Goal: Transaction & Acquisition: Book appointment/travel/reservation

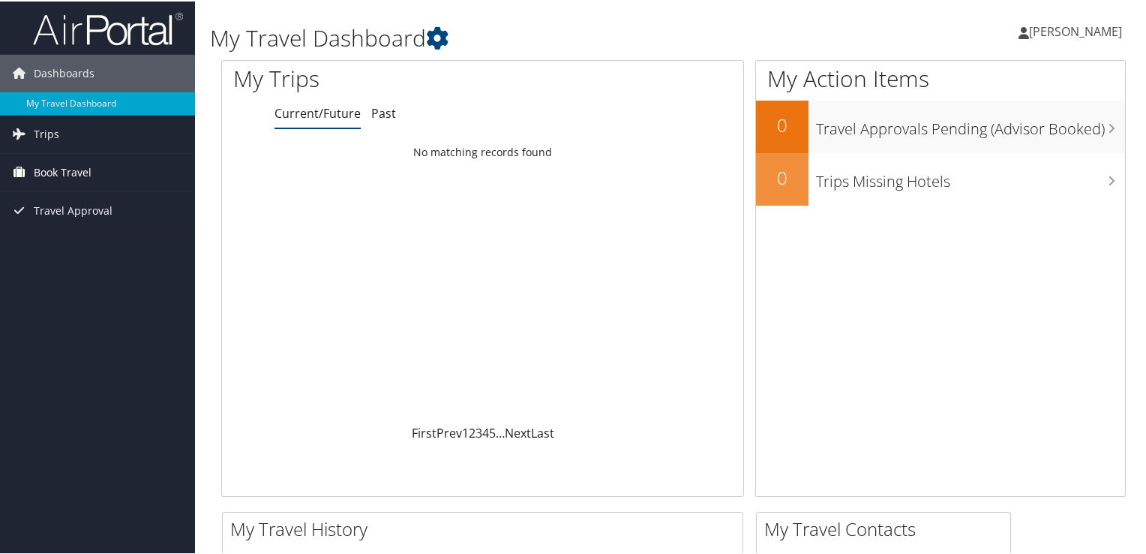
click at [102, 176] on link "Book Travel" at bounding box center [97, 171] width 195 height 38
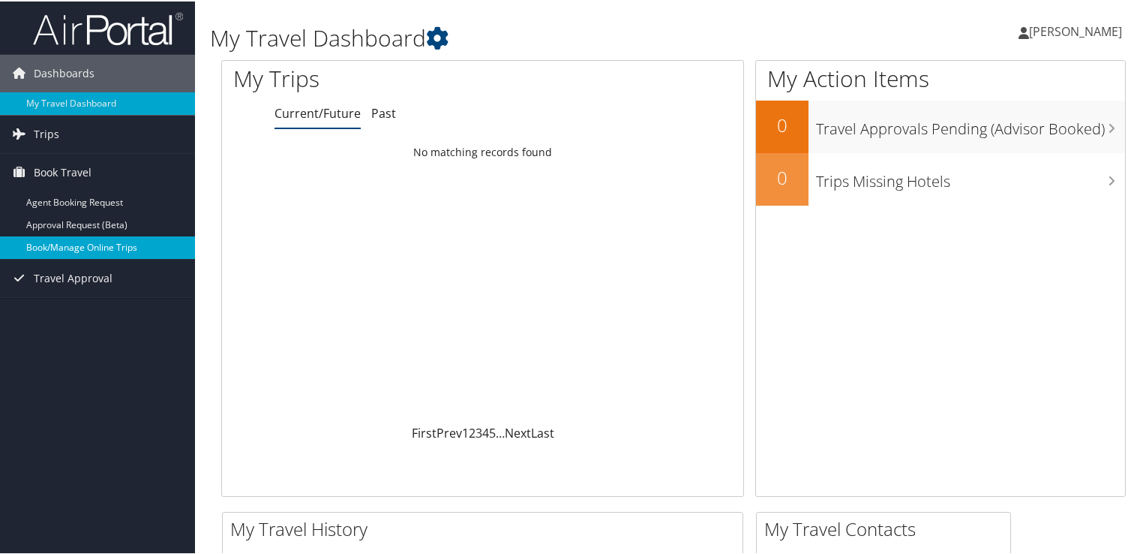
click at [77, 252] on link "Book/Manage Online Trips" at bounding box center [97, 246] width 195 height 23
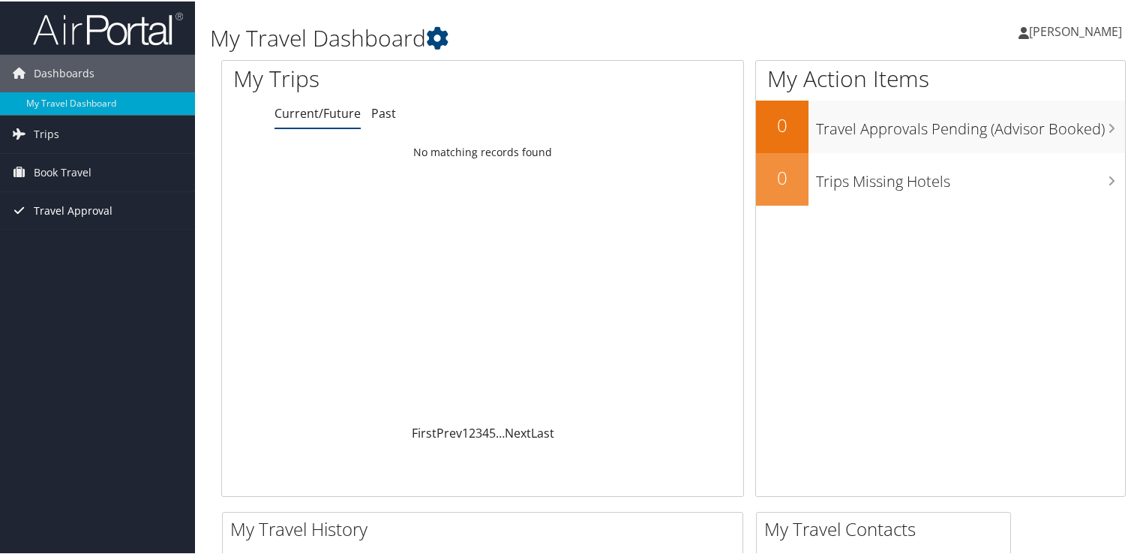
click at [80, 206] on span "Travel Approval" at bounding box center [73, 210] width 79 height 38
click at [74, 168] on span "Book Travel" at bounding box center [63, 171] width 58 height 38
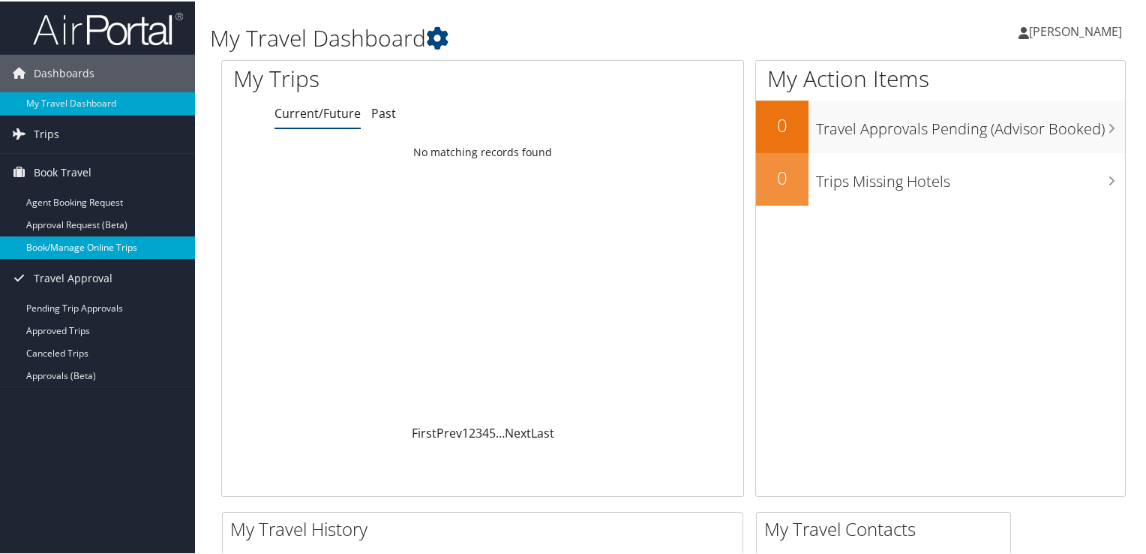
click at [91, 240] on link "Book/Manage Online Trips" at bounding box center [97, 246] width 195 height 23
click at [92, 248] on link "Book/Manage Online Trips" at bounding box center [97, 246] width 195 height 23
